Goal: Task Accomplishment & Management: Manage account settings

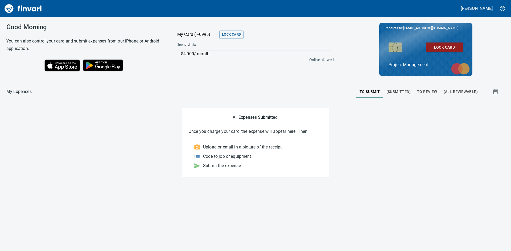
click at [424, 90] on span "To Review" at bounding box center [427, 92] width 20 height 7
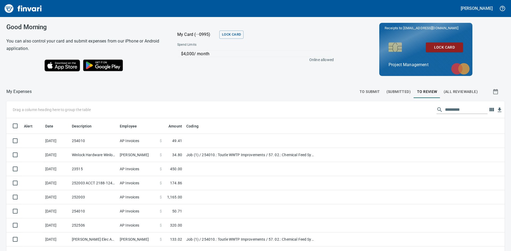
scroll to position [189, 486]
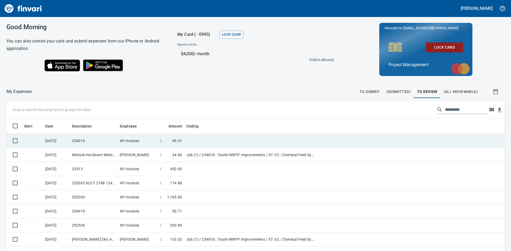
click at [102, 141] on td "254010" at bounding box center [94, 141] width 48 height 14
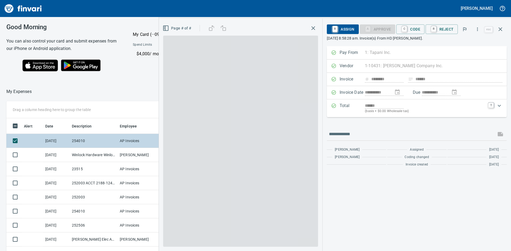
scroll to position [189, 353]
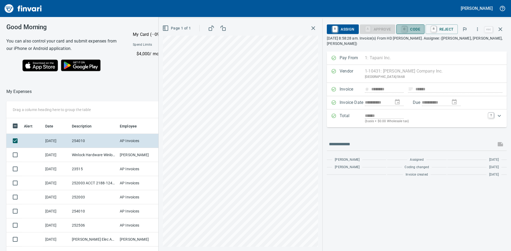
click at [407, 27] on link "C" at bounding box center [404, 29] width 5 height 6
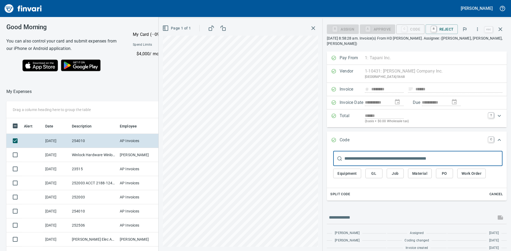
click at [394, 170] on span "Job" at bounding box center [395, 173] width 9 height 7
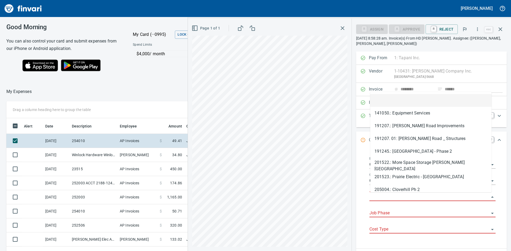
click at [386, 195] on input "Job" at bounding box center [429, 197] width 120 height 7
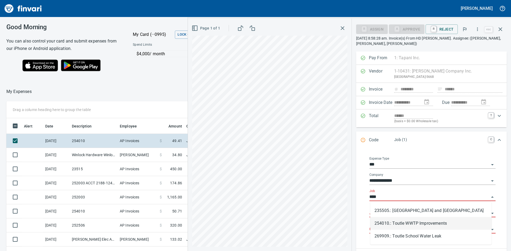
click at [415, 223] on li "254010.: Toutle WWTP Improvements" at bounding box center [430, 223] width 121 height 13
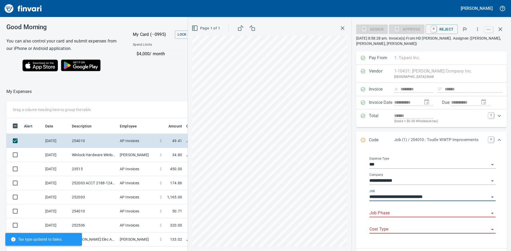
type input "**********"
click at [407, 210] on input "Job Phase" at bounding box center [429, 213] width 120 height 7
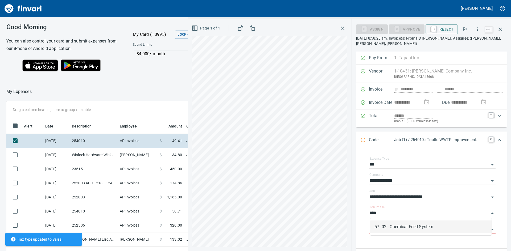
click at [409, 226] on li "57. 02.: Chemical Feed System" at bounding box center [430, 227] width 121 height 13
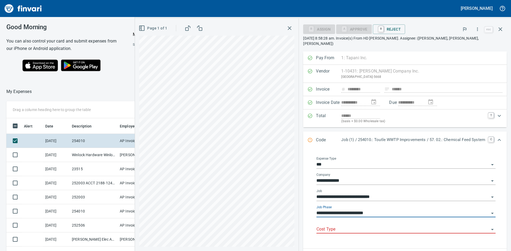
type input "**********"
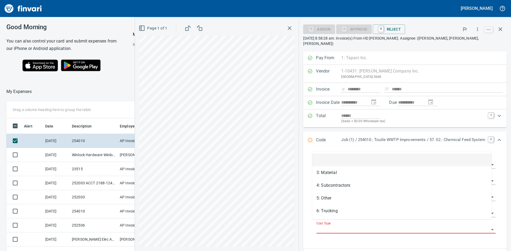
click at [407, 226] on input "Cost Type" at bounding box center [402, 229] width 173 height 7
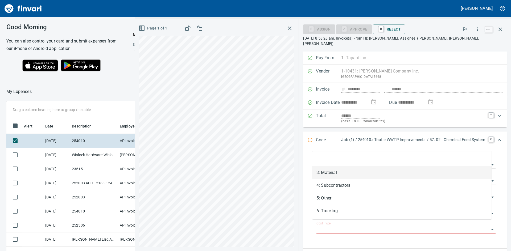
click at [352, 171] on li "3: Material" at bounding box center [401, 173] width 179 height 13
type input "**********"
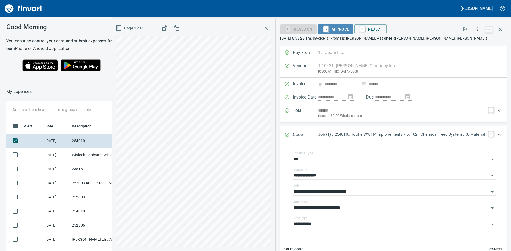
click at [336, 28] on span "A Approve" at bounding box center [335, 29] width 27 height 9
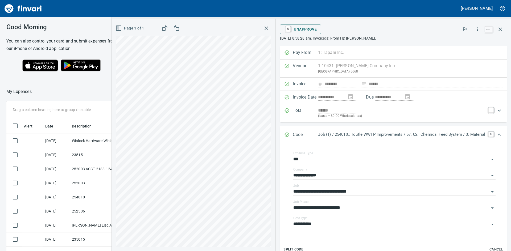
click at [263, 28] on icon "button" at bounding box center [266, 28] width 6 height 6
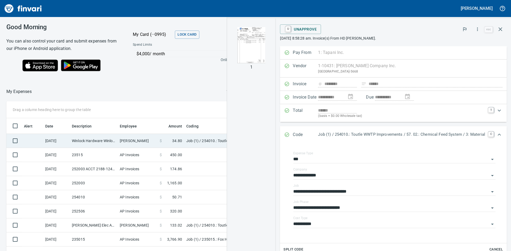
click at [97, 141] on td "Winlock Hardware Winlock WA" at bounding box center [94, 141] width 48 height 14
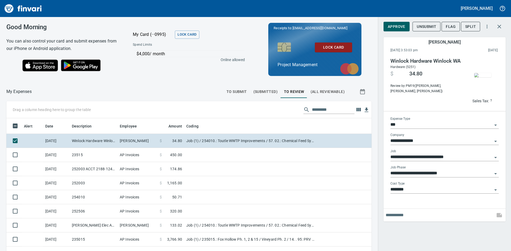
click at [482, 74] on img "button" at bounding box center [482, 75] width 17 height 4
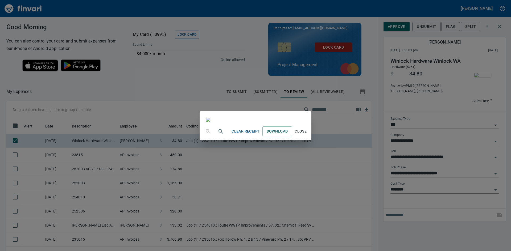
click at [377, 9] on div "Clear Receipt Download Close" at bounding box center [255, 125] width 511 height 251
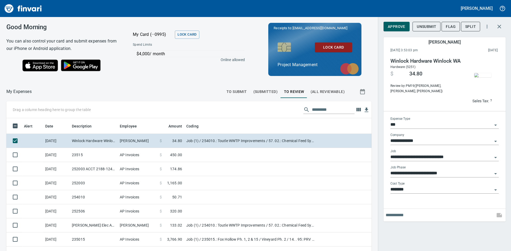
click at [402, 216] on input "text" at bounding box center [438, 215] width 107 height 9
type input "**********"
click at [496, 215] on button "button" at bounding box center [499, 215] width 13 height 13
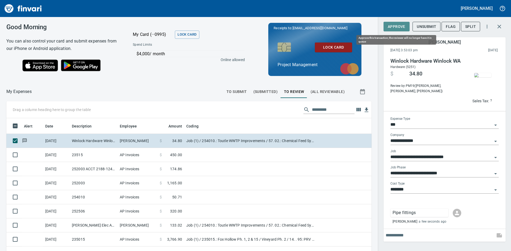
click at [393, 25] on span "Approve" at bounding box center [397, 26] width 18 height 7
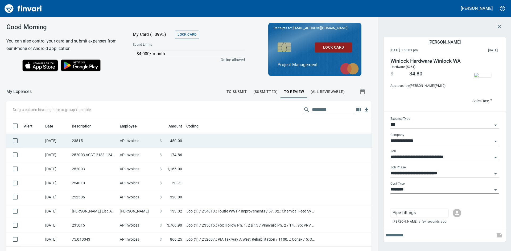
click at [81, 140] on td "23515" at bounding box center [94, 141] width 48 height 14
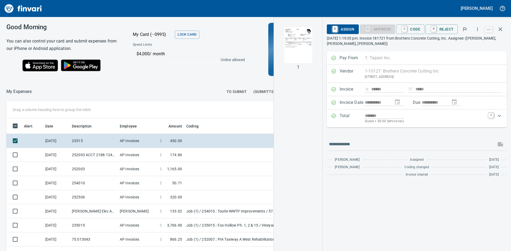
click at [303, 49] on img "button" at bounding box center [298, 45] width 36 height 36
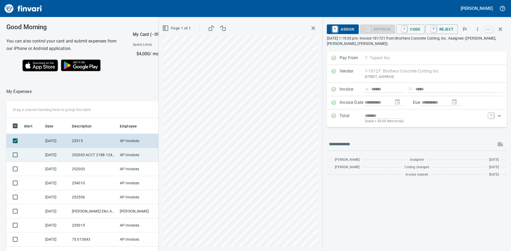
click at [90, 155] on td "252003 ACCT 2188-1242268" at bounding box center [94, 155] width 48 height 14
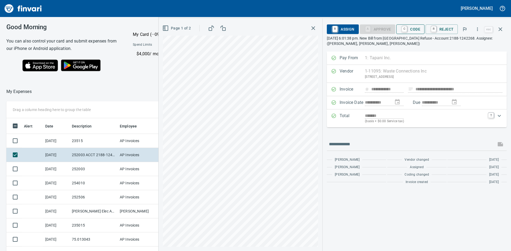
click at [402, 29] on span "C Code" at bounding box center [410, 29] width 20 height 9
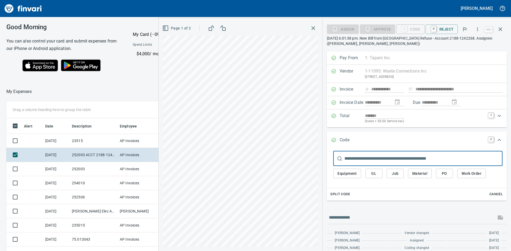
scroll to position [189, 353]
click at [399, 172] on span "Job" at bounding box center [395, 173] width 9 height 7
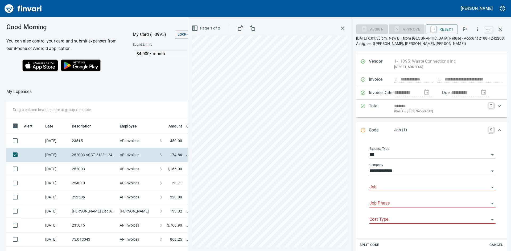
scroll to position [27, 0]
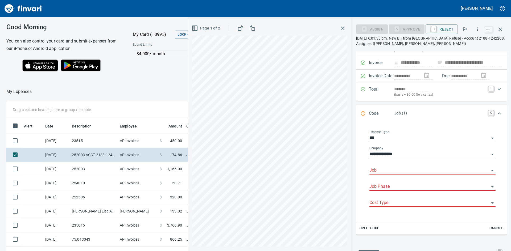
click at [398, 170] on input "Job" at bounding box center [429, 170] width 120 height 7
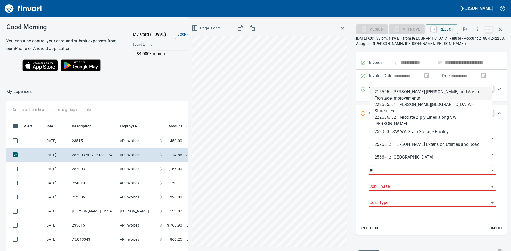
scroll to position [189, 353]
click at [402, 131] on li "252003.: SW WA Grain Storage Facility" at bounding box center [430, 132] width 121 height 13
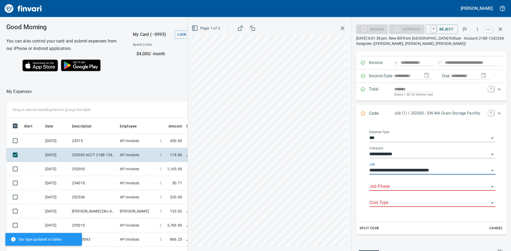
type input "**********"
click at [388, 188] on input "Job Phase" at bounding box center [429, 186] width 120 height 7
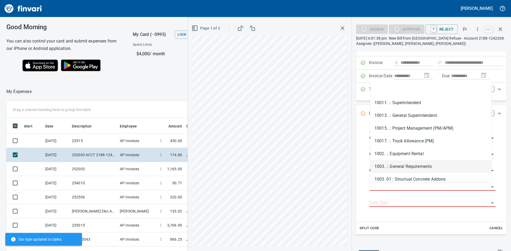
click at [408, 167] on li "1003. .: General Requirements" at bounding box center [430, 166] width 121 height 13
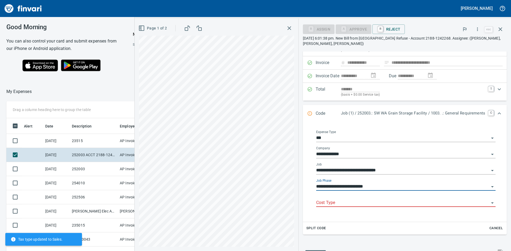
type input "**********"
click at [367, 202] on input "Cost Type" at bounding box center [402, 202] width 173 height 7
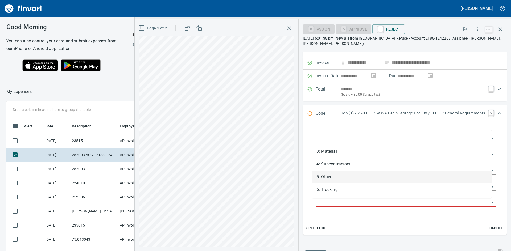
click at [328, 175] on li "5: Other" at bounding box center [401, 177] width 179 height 13
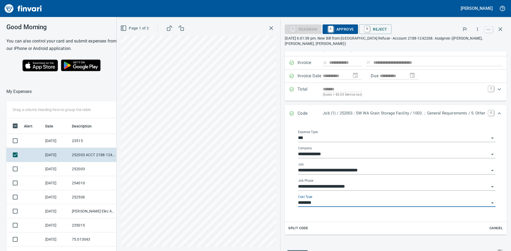
type input "********"
click at [329, 27] on link "A" at bounding box center [330, 29] width 5 height 6
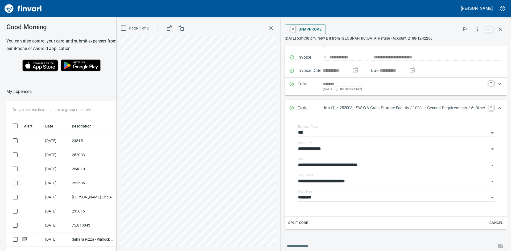
click at [268, 30] on icon "button" at bounding box center [271, 28] width 6 height 6
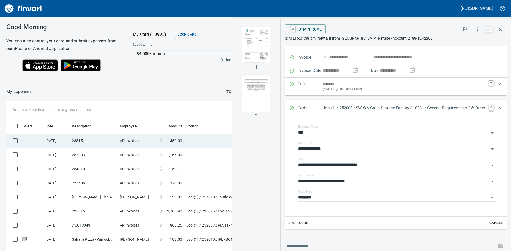
click at [95, 143] on td "23515" at bounding box center [94, 141] width 48 height 14
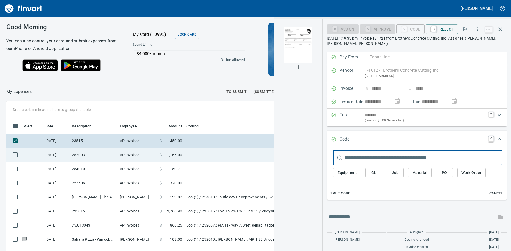
click at [86, 155] on td "252003" at bounding box center [94, 155] width 48 height 14
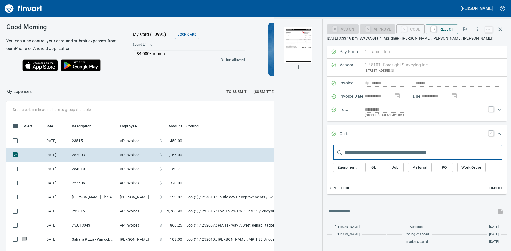
click at [290, 52] on img "button" at bounding box center [298, 45] width 36 height 36
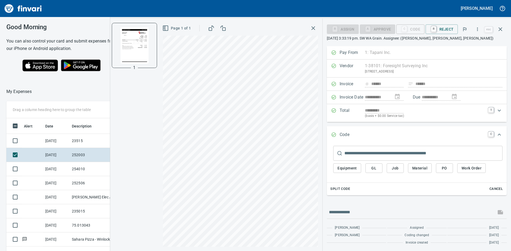
click at [396, 169] on span "Job" at bounding box center [395, 168] width 9 height 7
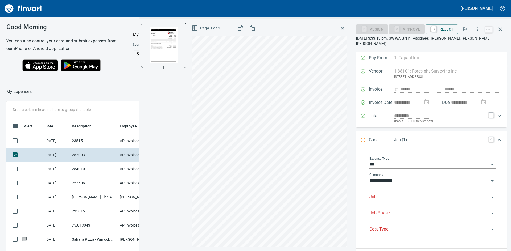
click at [391, 194] on input "Job" at bounding box center [429, 197] width 120 height 7
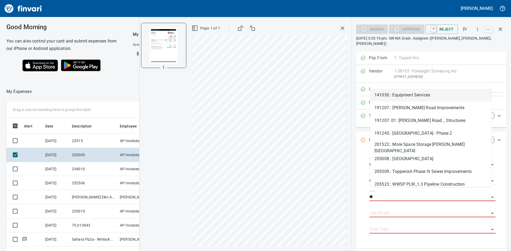
scroll to position [189, 353]
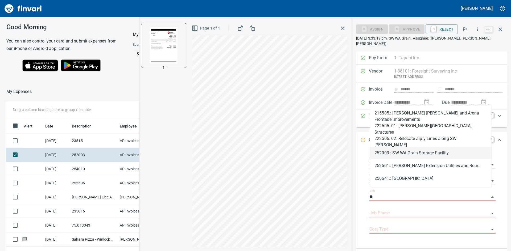
click at [406, 154] on li "252003.: SW WA Grain Storage Facility" at bounding box center [430, 153] width 121 height 13
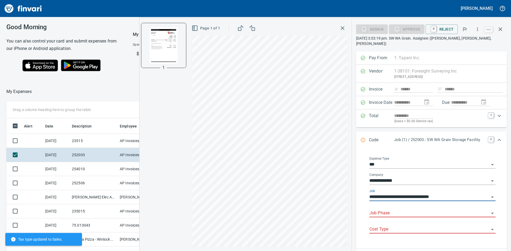
type input "**********"
click at [390, 210] on input "Job Phase" at bounding box center [429, 213] width 120 height 7
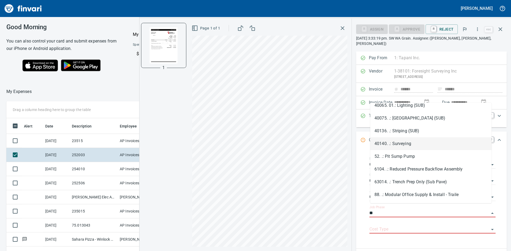
click at [409, 142] on li "40140. .: Surveying" at bounding box center [430, 144] width 121 height 13
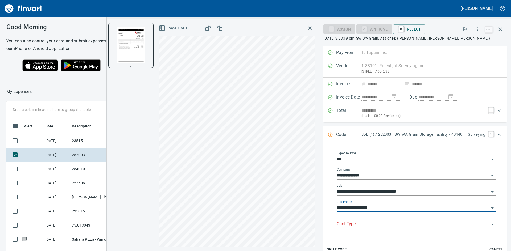
click at [359, 221] on div "Cost Type" at bounding box center [415, 223] width 159 height 12
type input "**********"
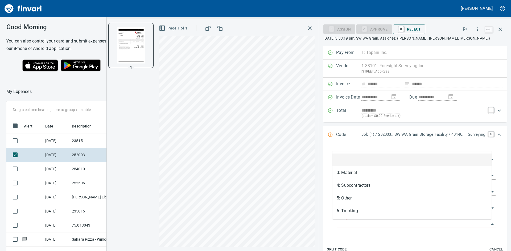
click at [467, 224] on input "Cost Type" at bounding box center [412, 224] width 152 height 7
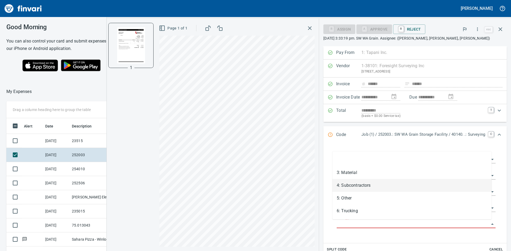
click at [355, 187] on li "4: Subcontractors" at bounding box center [411, 185] width 159 height 13
type input "**********"
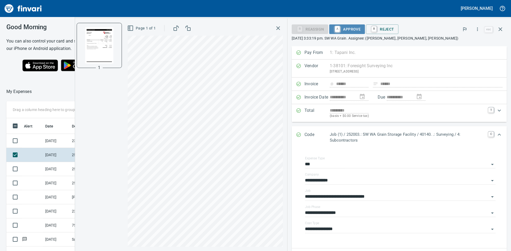
click at [354, 29] on span "A Approve" at bounding box center [346, 29] width 27 height 9
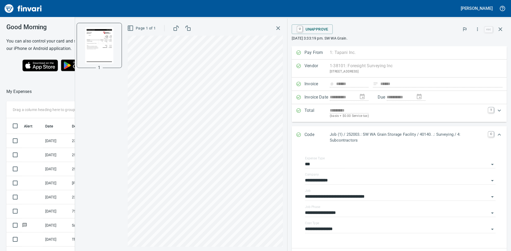
click at [277, 29] on icon "button" at bounding box center [278, 28] width 6 height 6
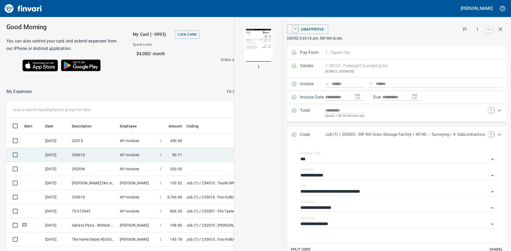
click at [82, 154] on td "254010" at bounding box center [94, 155] width 48 height 14
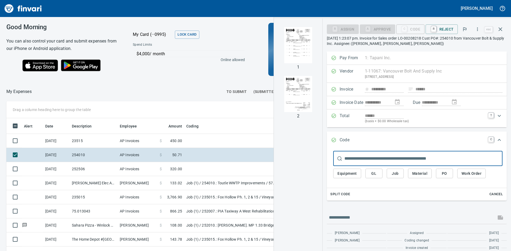
click at [298, 53] on img "button" at bounding box center [298, 45] width 36 height 36
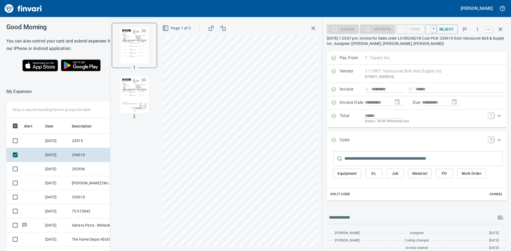
click at [132, 91] on img "button" at bounding box center [134, 95] width 36 height 36
click at [133, 52] on img "button" at bounding box center [134, 45] width 36 height 36
click at [315, 26] on icon "button" at bounding box center [313, 28] width 6 height 6
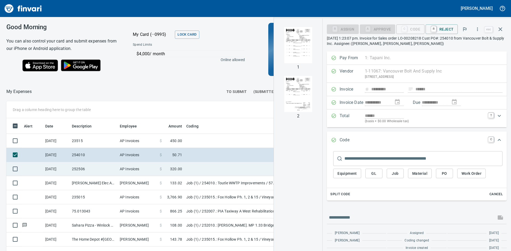
click at [103, 170] on td "252506" at bounding box center [94, 169] width 48 height 14
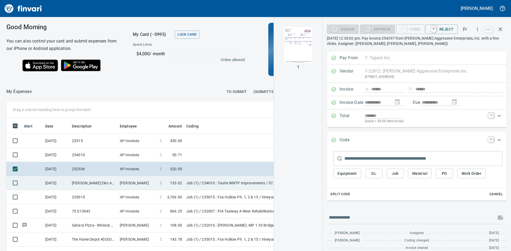
click at [93, 183] on td "[PERSON_NAME] Elec And Plumb [GEOGRAPHIC_DATA] [GEOGRAPHIC_DATA]" at bounding box center [94, 183] width 48 height 14
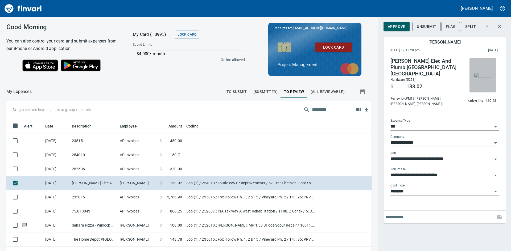
click at [485, 73] on img "button" at bounding box center [482, 75] width 17 height 4
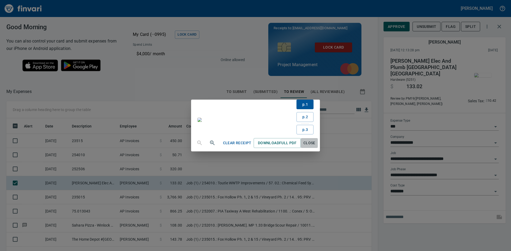
click at [315, 147] on span "Close" at bounding box center [309, 143] width 13 height 7
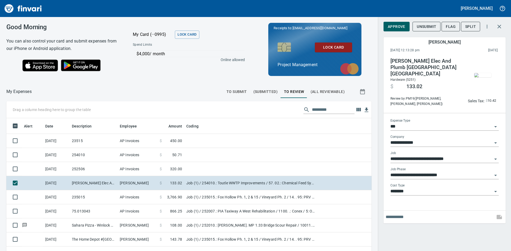
click at [402, 214] on input "text" at bounding box center [438, 217] width 107 height 9
type input "**********"
click at [497, 215] on icon "button" at bounding box center [498, 217] width 5 height 4
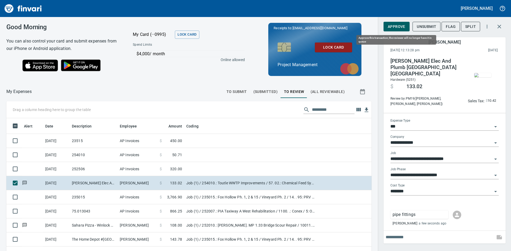
click at [387, 24] on button "Approve" at bounding box center [396, 27] width 26 height 10
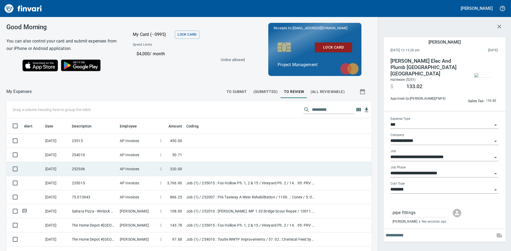
click at [98, 168] on td "252506" at bounding box center [94, 169] width 48 height 14
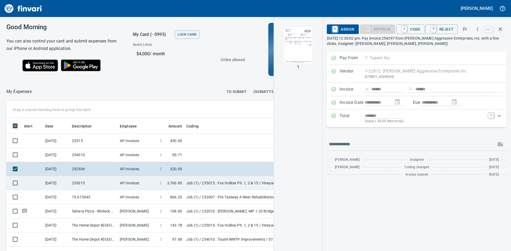
click at [86, 180] on td "235015" at bounding box center [94, 183] width 48 height 14
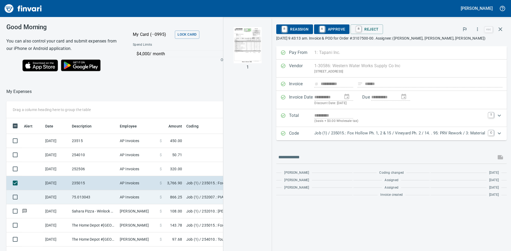
click at [53, 197] on td "[DATE]" at bounding box center [56, 197] width 27 height 14
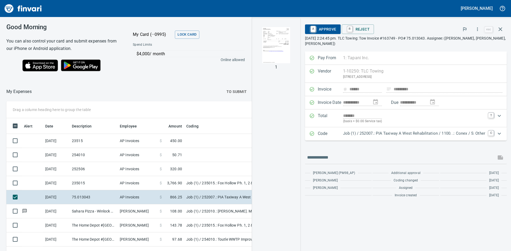
click at [270, 46] on img "button" at bounding box center [276, 45] width 36 height 36
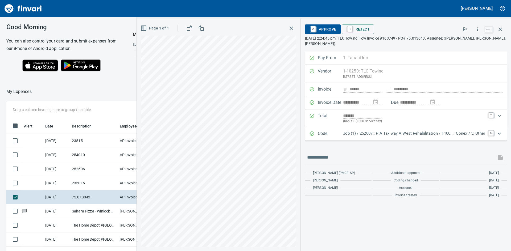
click at [290, 28] on icon "button" at bounding box center [291, 28] width 4 height 4
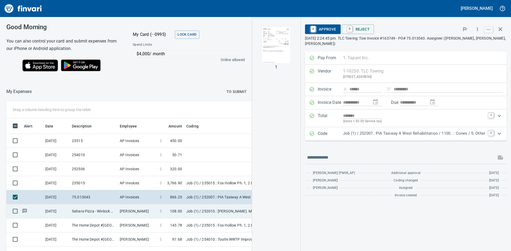
click at [88, 211] on td "Sahara Pizza - Winlock Winlock [GEOGRAPHIC_DATA]" at bounding box center [94, 212] width 48 height 14
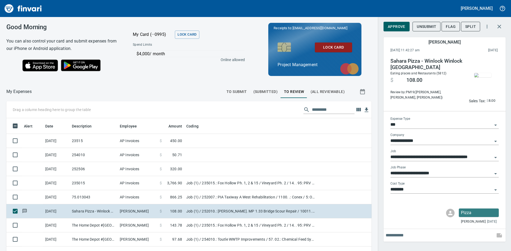
click at [402, 234] on input "text" at bounding box center [438, 235] width 107 height 9
click at [465, 237] on input "**********" at bounding box center [438, 235] width 107 height 9
type input "**********"
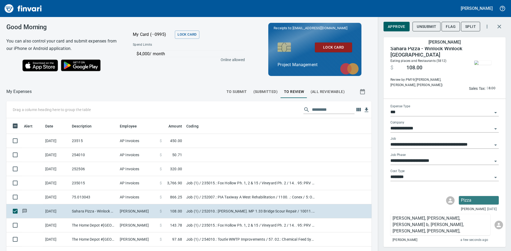
click at [395, 25] on span "Approve" at bounding box center [397, 26] width 18 height 7
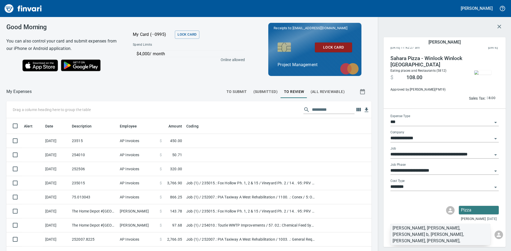
scroll to position [0, 0]
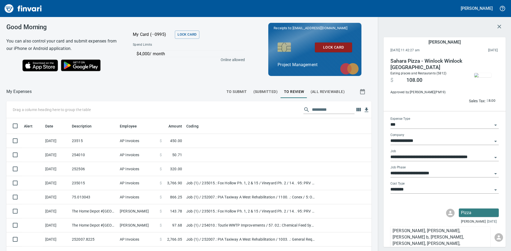
click at [492, 174] on icon "Open" at bounding box center [495, 174] width 6 height 6
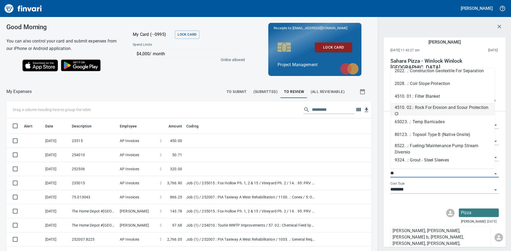
scroll to position [44, 0]
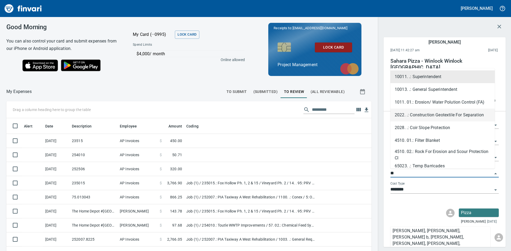
type input "*"
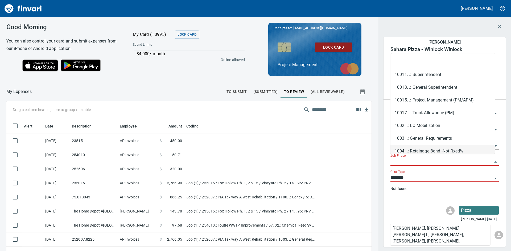
scroll to position [22, 0]
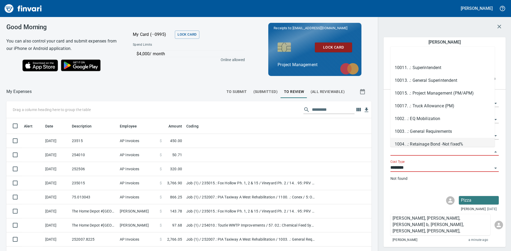
click at [400, 193] on div "Pizza [PERSON_NAME] [DATE] [PERSON_NAME], [PERSON_NAME], [PERSON_NAME] b, [PERS…" at bounding box center [444, 218] width 122 height 53
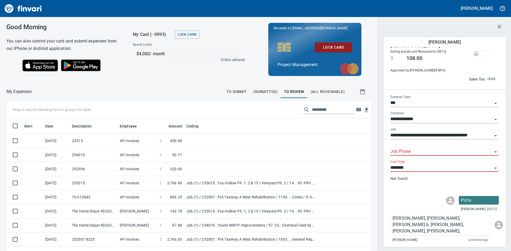
click at [494, 135] on icon "Open" at bounding box center [495, 135] width 3 height 1
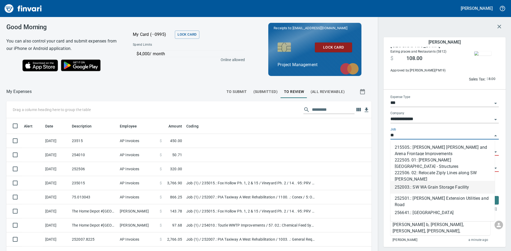
scroll to position [0, 0]
click at [445, 187] on li "252003.: SW WA Grain Storage Facility" at bounding box center [442, 187] width 104 height 13
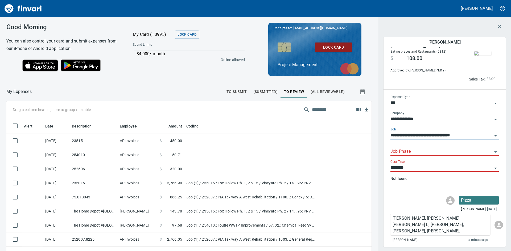
click at [492, 151] on icon "Open" at bounding box center [495, 152] width 6 height 6
type input "**********"
click at [433, 167] on li "14. . 100: Team Meetings" at bounding box center [442, 165] width 104 height 13
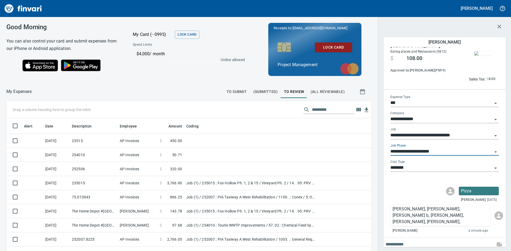
scroll to position [13, 0]
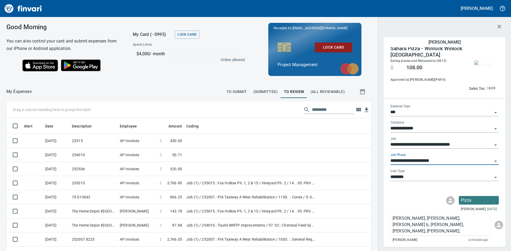
click at [494, 145] on icon "Open" at bounding box center [495, 145] width 3 height 1
type input "**********"
click at [405, 196] on div "Pizza [PERSON_NAME] [DATE] [PERSON_NAME], [PERSON_NAME], [PERSON_NAME] b, [PERS…" at bounding box center [444, 218] width 122 height 53
click at [492, 144] on icon "Open" at bounding box center [495, 145] width 6 height 6
click at [409, 192] on div "**********" at bounding box center [444, 146] width 117 height 92
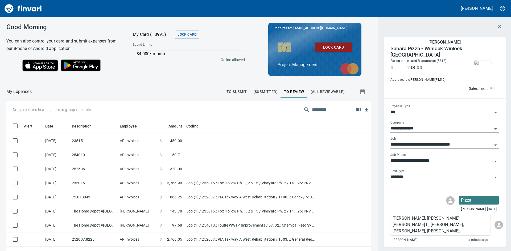
click at [492, 144] on icon "Open" at bounding box center [495, 145] width 6 height 6
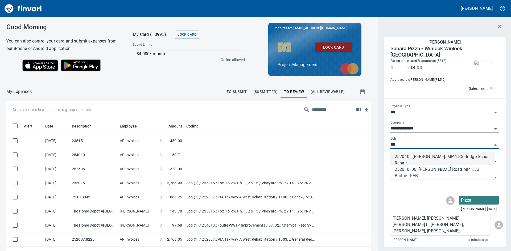
click at [416, 156] on li "252010.: [PERSON_NAME]. MP 1.33 Bridge Scour Repair" at bounding box center [442, 158] width 104 height 13
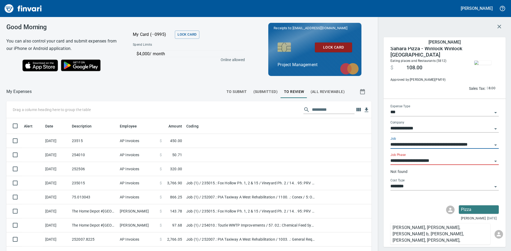
type input "**********"
click at [448, 161] on input "**********" at bounding box center [441, 160] width 102 height 7
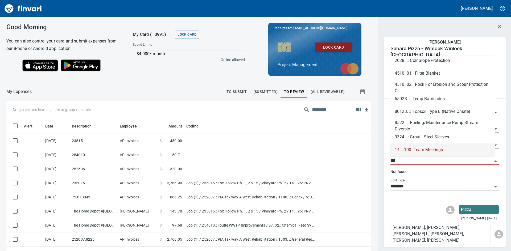
scroll to position [0, 0]
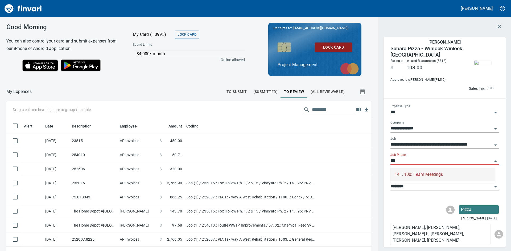
click at [434, 175] on div "14. . 100: Team Meetings" at bounding box center [418, 175] width 48 height 6
type input "**********"
click at [403, 206] on div "Pizza [PERSON_NAME] [DATE]" at bounding box center [444, 214] width 117 height 16
click at [494, 161] on icon "Open" at bounding box center [495, 161] width 3 height 1
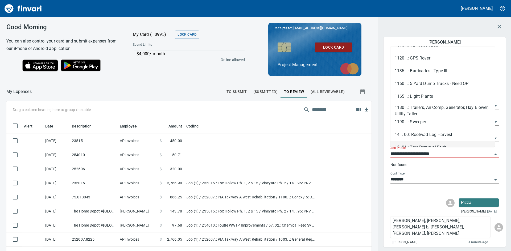
scroll to position [22, 0]
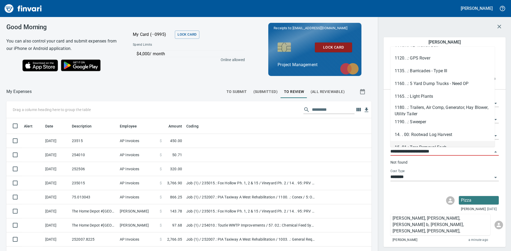
click at [409, 192] on div "**********" at bounding box center [444, 141] width 117 height 101
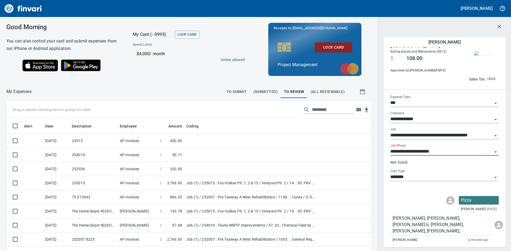
click at [492, 136] on icon "Open" at bounding box center [495, 136] width 6 height 6
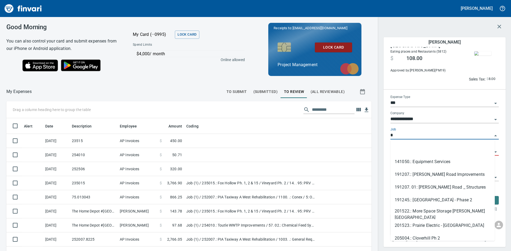
scroll to position [0, 0]
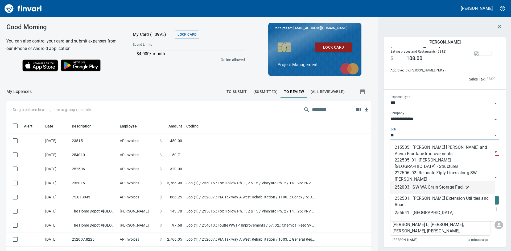
click at [436, 186] on li "252003.: SW WA Grain Storage Facility" at bounding box center [442, 187] width 104 height 13
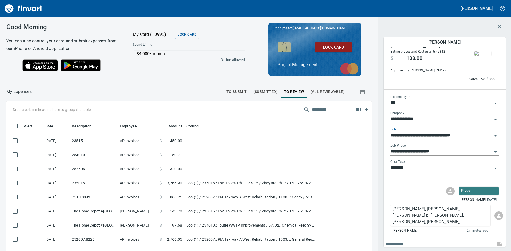
scroll to position [13, 0]
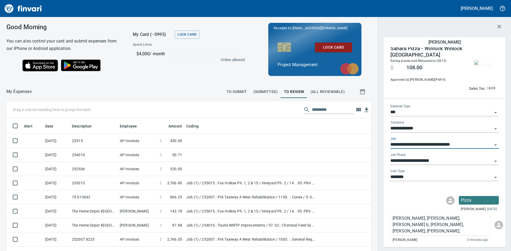
type input "**********"
click at [399, 196] on div "Pizza [PERSON_NAME] [DATE]" at bounding box center [444, 204] width 117 height 16
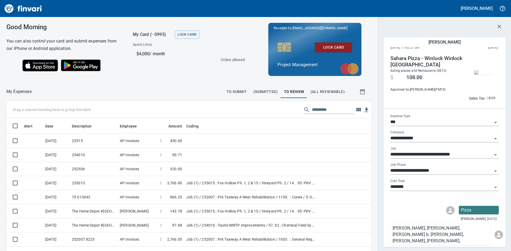
scroll to position [0, 0]
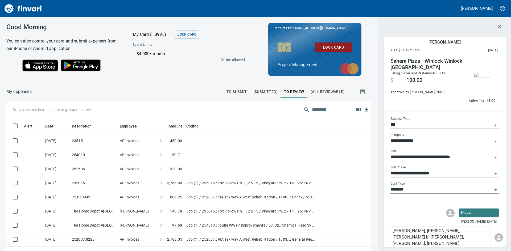
click at [401, 206] on div "Pizza [PERSON_NAME] [DATE] [PERSON_NAME], [PERSON_NAME] f, [PERSON_NAME] b, [PE…" at bounding box center [444, 231] width 122 height 53
click at [502, 24] on icon "button" at bounding box center [499, 26] width 6 height 6
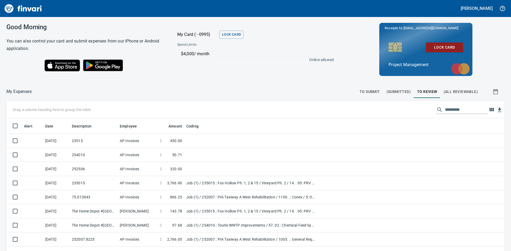
scroll to position [189, 489]
click at [457, 90] on span "(All Reviewable)" at bounding box center [460, 92] width 34 height 7
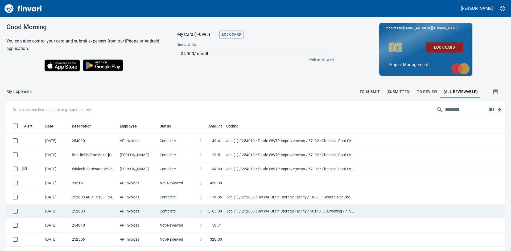
click at [88, 208] on td "252003" at bounding box center [94, 212] width 48 height 14
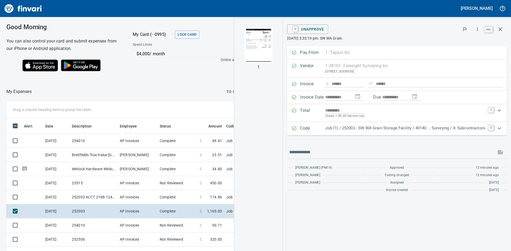
scroll to position [189, 353]
click at [500, 28] on icon "button" at bounding box center [500, 29] width 6 height 6
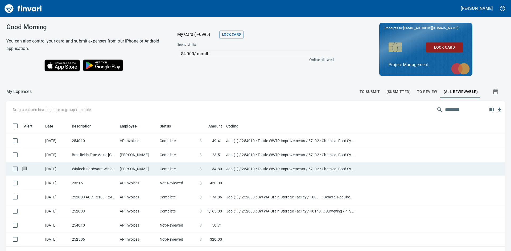
scroll to position [189, 486]
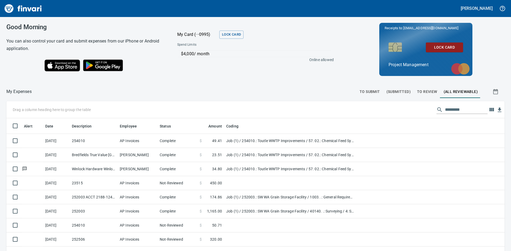
click at [418, 89] on span "To Review" at bounding box center [427, 92] width 20 height 7
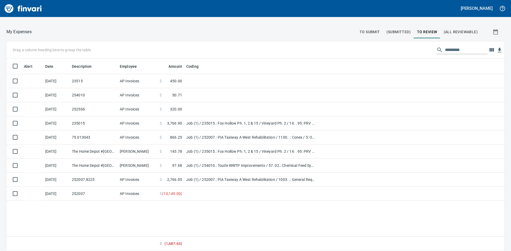
scroll to position [33, 0]
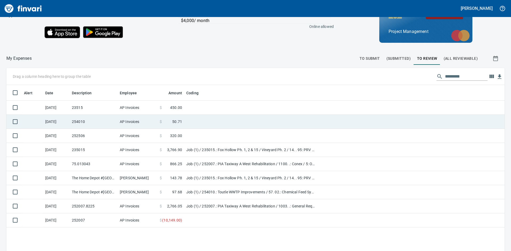
click at [89, 122] on td "254010" at bounding box center [94, 122] width 48 height 14
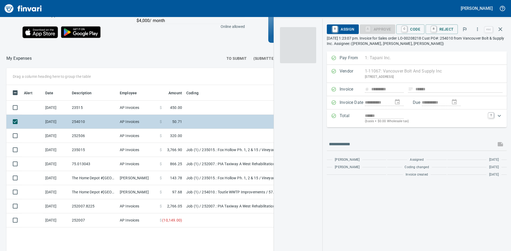
scroll to position [189, 357]
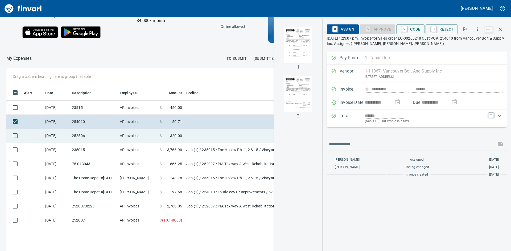
click at [82, 136] on td "252506" at bounding box center [94, 136] width 48 height 14
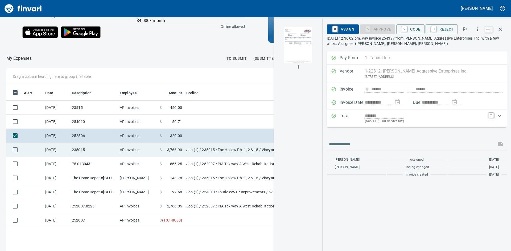
click at [84, 143] on td "235015" at bounding box center [94, 150] width 48 height 14
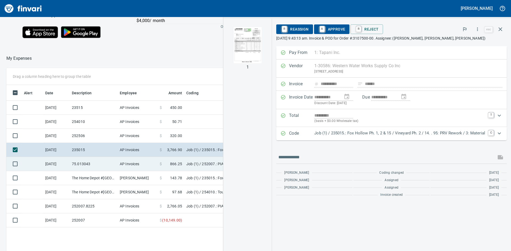
click at [86, 163] on td "75.013043" at bounding box center [94, 164] width 48 height 14
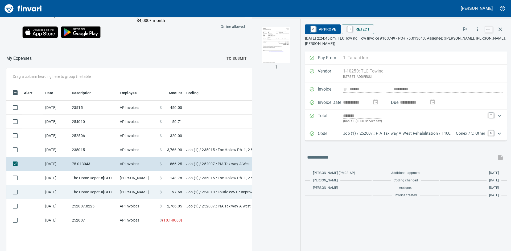
click at [83, 190] on td "The Home Depot #[GEOGRAPHIC_DATA]" at bounding box center [94, 192] width 48 height 14
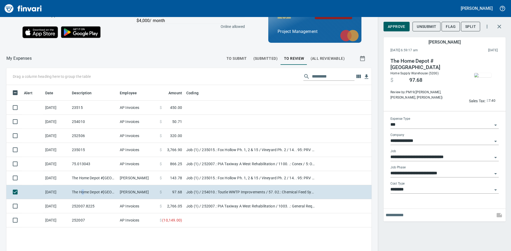
click at [480, 77] on img "button" at bounding box center [482, 75] width 17 height 4
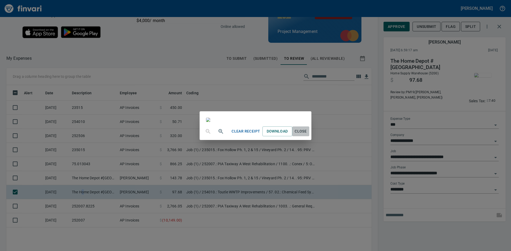
click at [307, 135] on span "Close" at bounding box center [300, 131] width 13 height 7
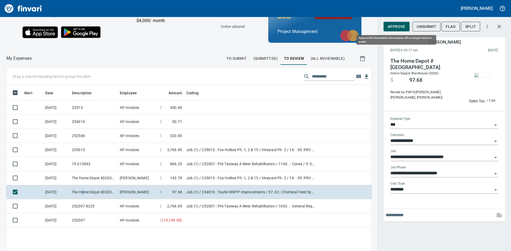
scroll to position [189, 357]
click at [390, 25] on span "Approve" at bounding box center [397, 26] width 18 height 7
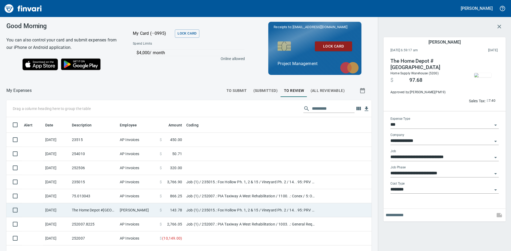
scroll to position [0, 0]
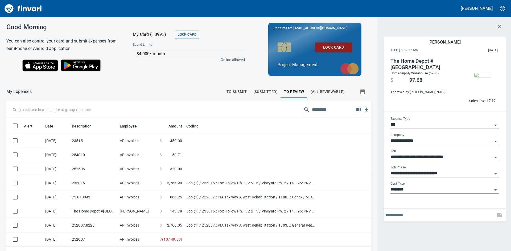
click at [501, 27] on icon "button" at bounding box center [499, 26] width 6 height 6
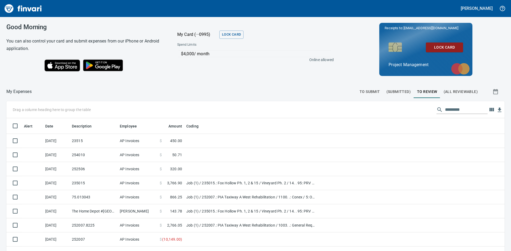
scroll to position [189, 489]
click at [449, 92] on span "(All Reviewable)" at bounding box center [460, 92] width 34 height 7
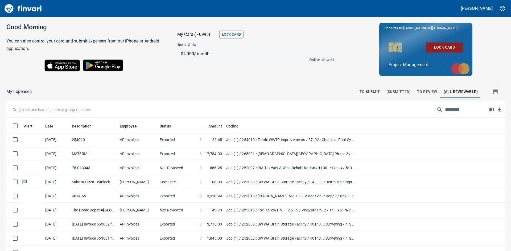
scroll to position [186, 0]
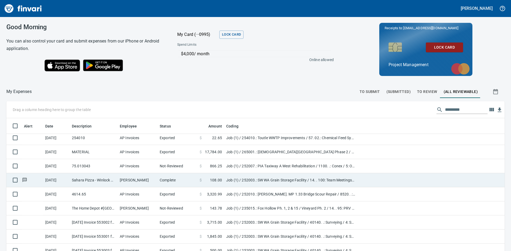
click at [144, 179] on td "[PERSON_NAME]" at bounding box center [138, 180] width 40 height 14
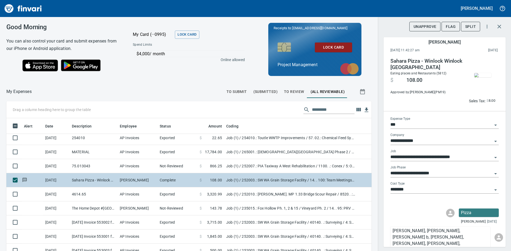
scroll to position [189, 353]
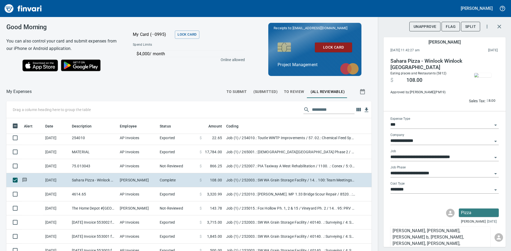
click at [177, 72] on div "$4,000 / month Online allowed" at bounding box center [188, 60] width 120 height 24
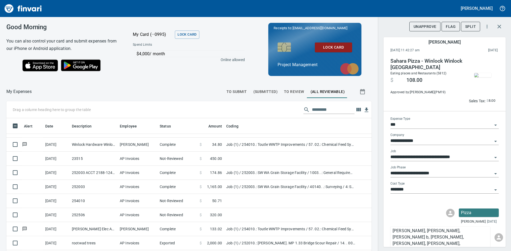
scroll to position [0, 0]
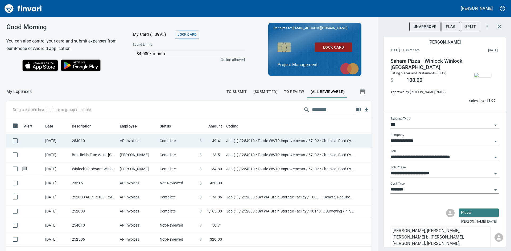
click at [134, 137] on td "AP Invoices" at bounding box center [138, 141] width 40 height 14
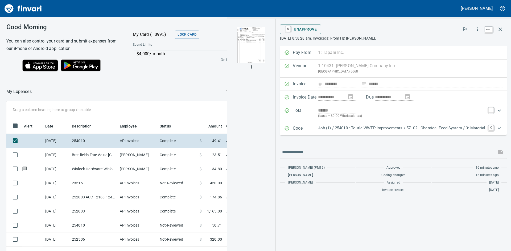
scroll to position [189, 353]
click at [498, 31] on icon "button" at bounding box center [500, 29] width 6 height 6
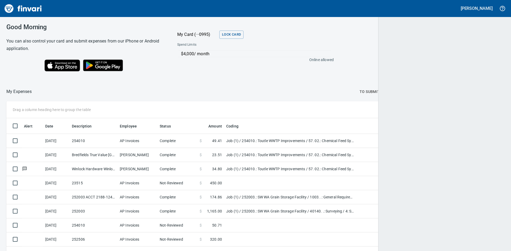
scroll to position [189, 485]
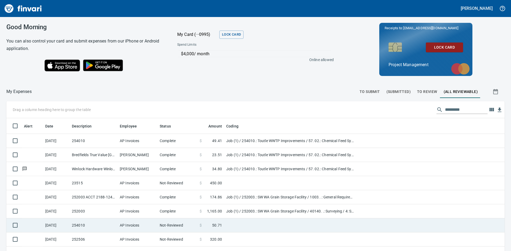
click at [92, 224] on td "254010" at bounding box center [94, 226] width 48 height 14
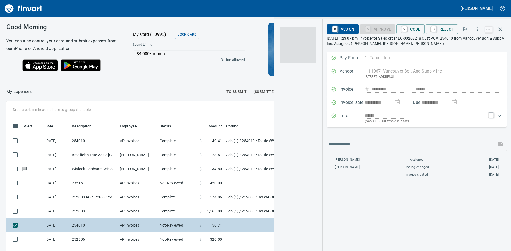
scroll to position [189, 353]
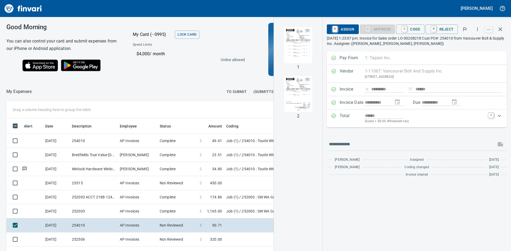
click at [299, 48] on img "button" at bounding box center [298, 45] width 36 height 36
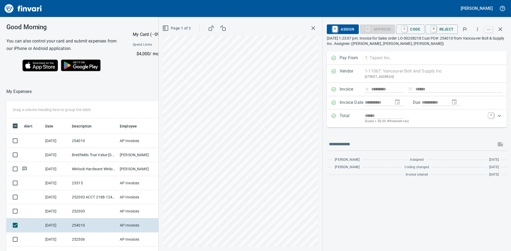
click at [313, 27] on icon "button" at bounding box center [313, 28] width 4 height 4
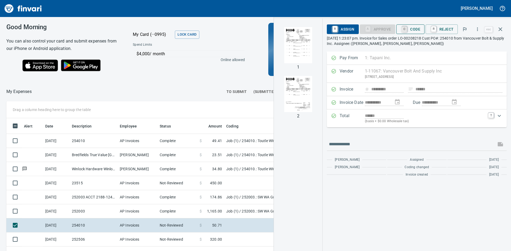
click at [407, 30] on link "C" at bounding box center [404, 29] width 5 height 6
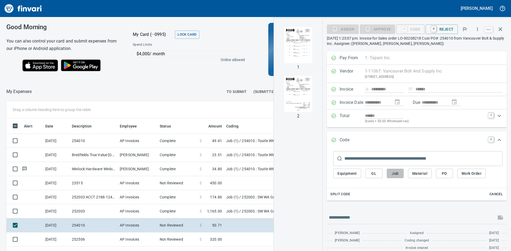
click at [391, 173] on span "Job" at bounding box center [395, 173] width 9 height 7
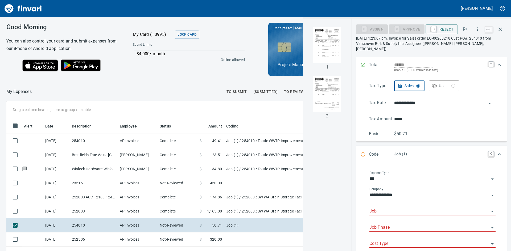
scroll to position [53, 0]
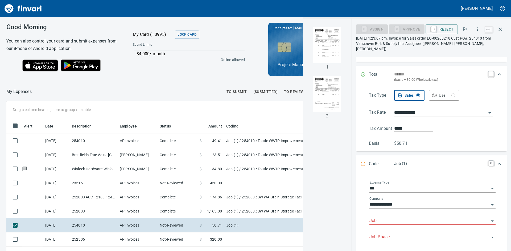
click at [412, 218] on input "Job" at bounding box center [429, 221] width 120 height 7
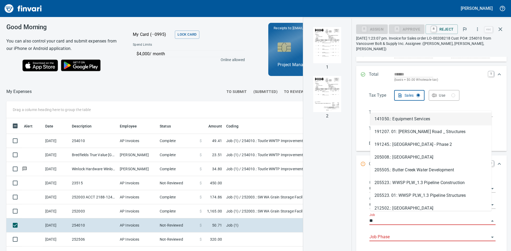
scroll to position [189, 353]
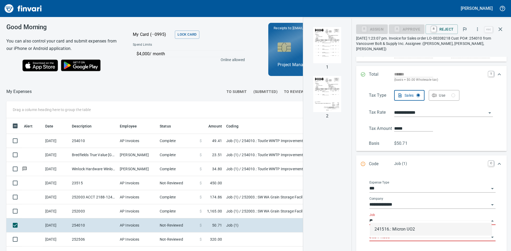
type input "*"
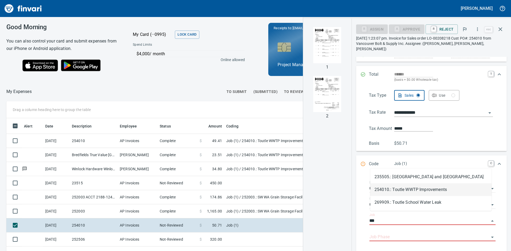
click at [420, 190] on li "254010.: Toutle WWTP Improvements" at bounding box center [430, 190] width 121 height 13
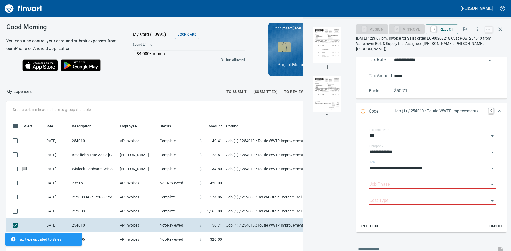
scroll to position [106, 0]
type input "**********"
click at [399, 181] on input "Job Phase" at bounding box center [429, 184] width 120 height 7
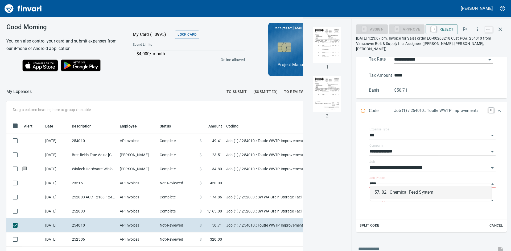
scroll to position [189, 353]
click at [423, 189] on li "57. 02.: Chemical Feed System" at bounding box center [430, 192] width 121 height 13
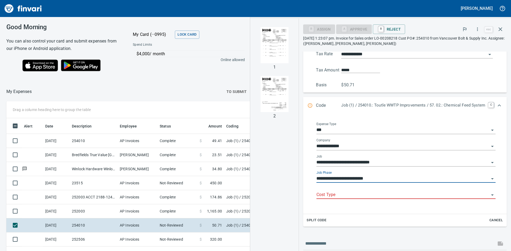
type input "**********"
click at [420, 194] on input "Cost Type" at bounding box center [402, 195] width 173 height 7
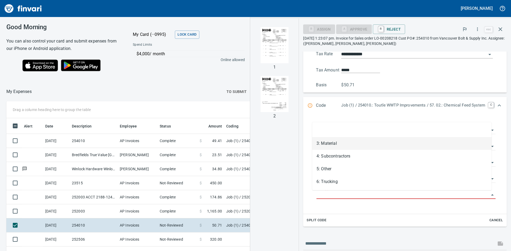
click at [332, 144] on li "3: Material" at bounding box center [401, 143] width 179 height 13
type input "**********"
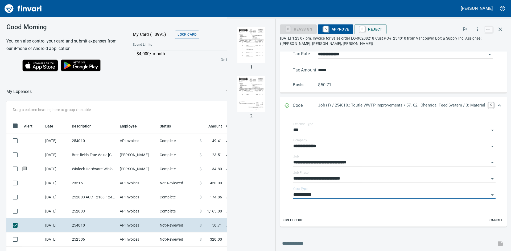
click at [334, 29] on span "A Approve" at bounding box center [335, 29] width 27 height 9
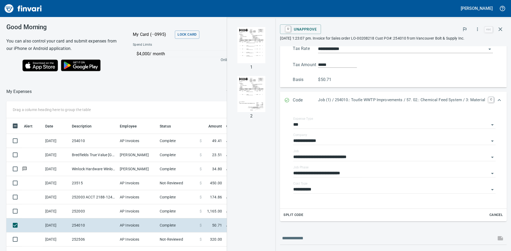
click at [191, 65] on div "$4,000 / month Online allowed" at bounding box center [188, 60] width 120 height 24
click at [501, 30] on icon "button" at bounding box center [500, 29] width 4 height 4
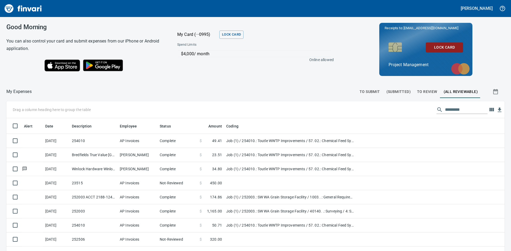
scroll to position [189, 486]
click at [420, 92] on span "To Review" at bounding box center [427, 92] width 20 height 7
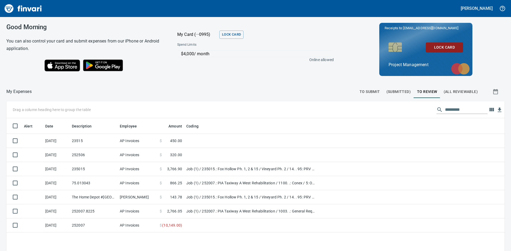
scroll to position [189, 490]
click at [444, 91] on span "(All Reviewable)" at bounding box center [460, 92] width 34 height 7
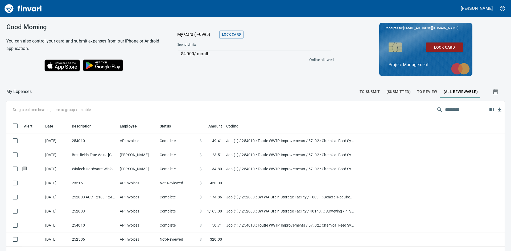
scroll to position [189, 486]
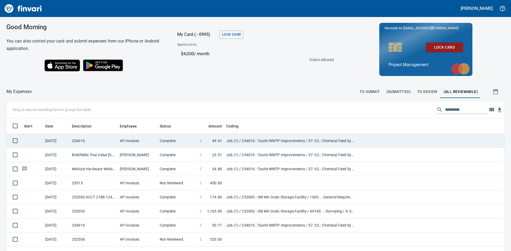
click at [147, 142] on td "AP Invoices" at bounding box center [138, 141] width 40 height 14
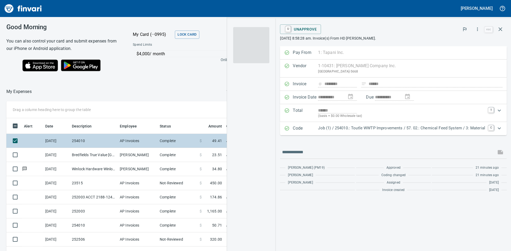
scroll to position [189, 353]
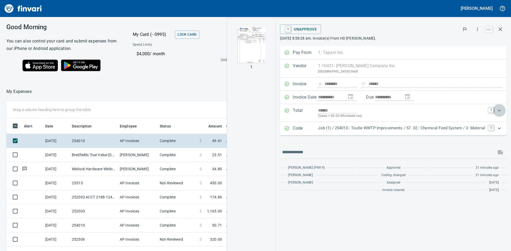
click at [500, 110] on icon "Expand" at bounding box center [499, 110] width 6 height 6
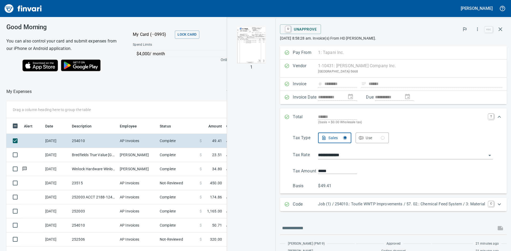
click at [381, 138] on div "button" at bounding box center [382, 138] width 2 height 2
click at [344, 137] on div "button" at bounding box center [345, 138] width 2 height 2
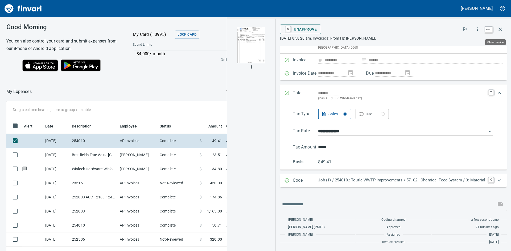
click at [501, 30] on icon "button" at bounding box center [500, 29] width 6 height 6
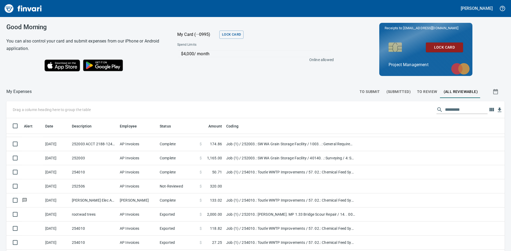
scroll to position [27, 0]
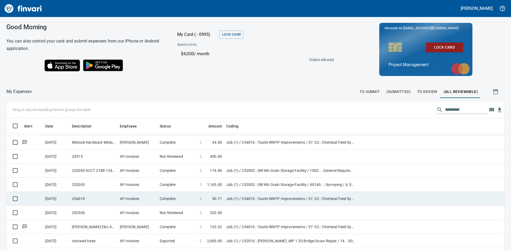
click at [186, 199] on td "Complete" at bounding box center [177, 199] width 40 height 14
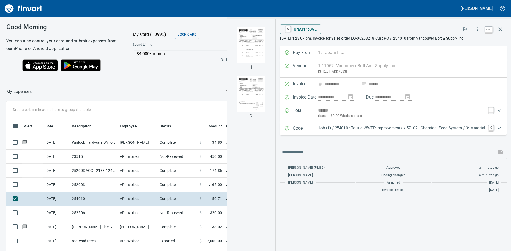
scroll to position [189, 353]
click at [501, 29] on icon "button" at bounding box center [500, 29] width 4 height 4
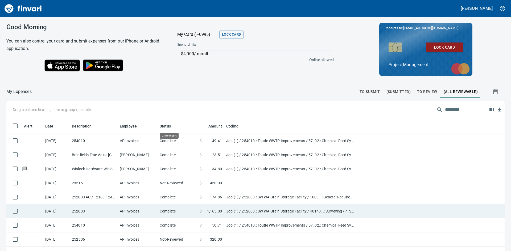
scroll to position [189, 486]
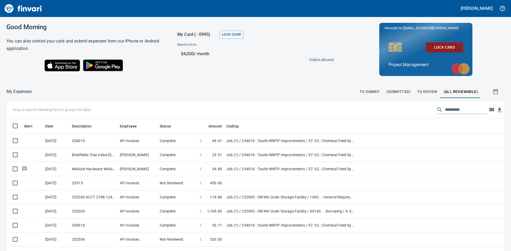
click at [422, 90] on span "To Review" at bounding box center [427, 92] width 20 height 7
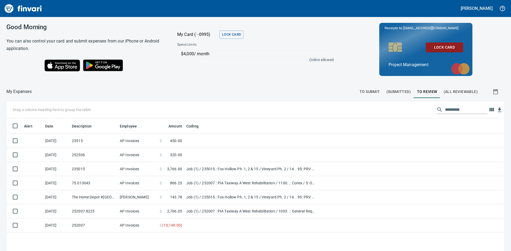
scroll to position [189, 490]
